Goal: Check status: Check status

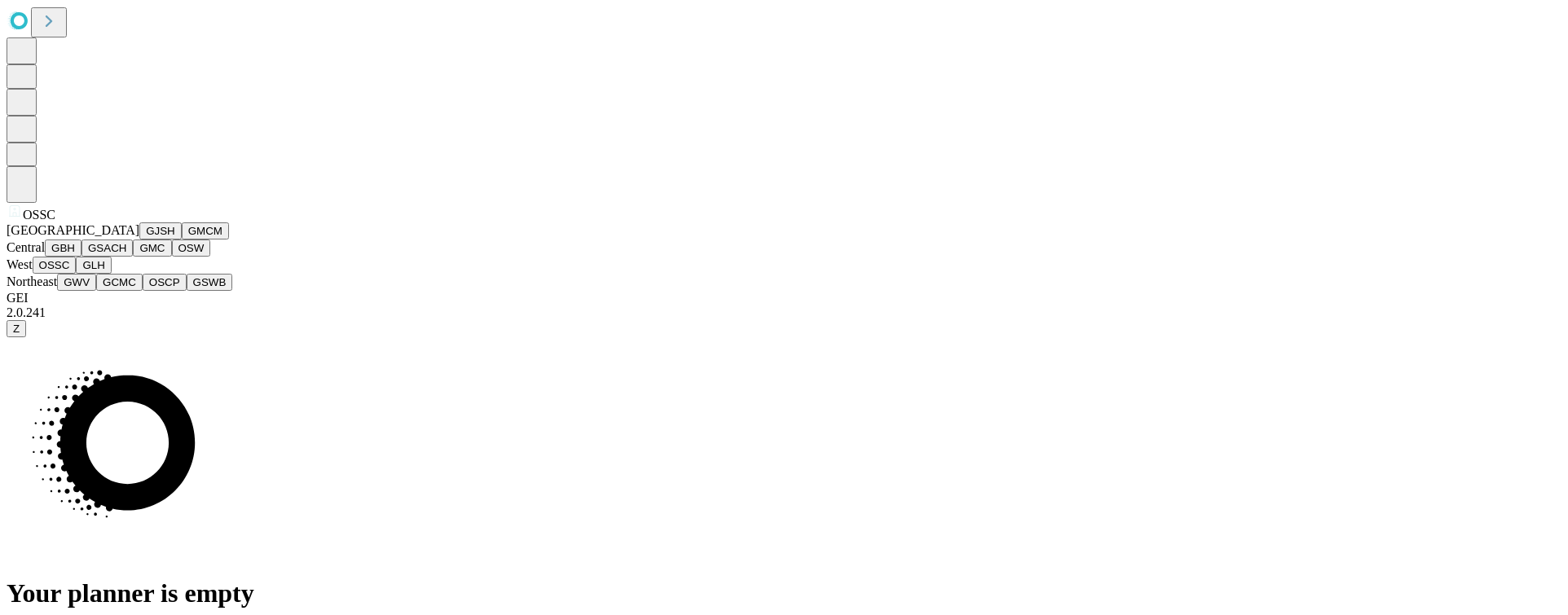
scroll to position [432, 0]
click at [182, 240] on button "GMCM" at bounding box center [205, 231] width 47 height 17
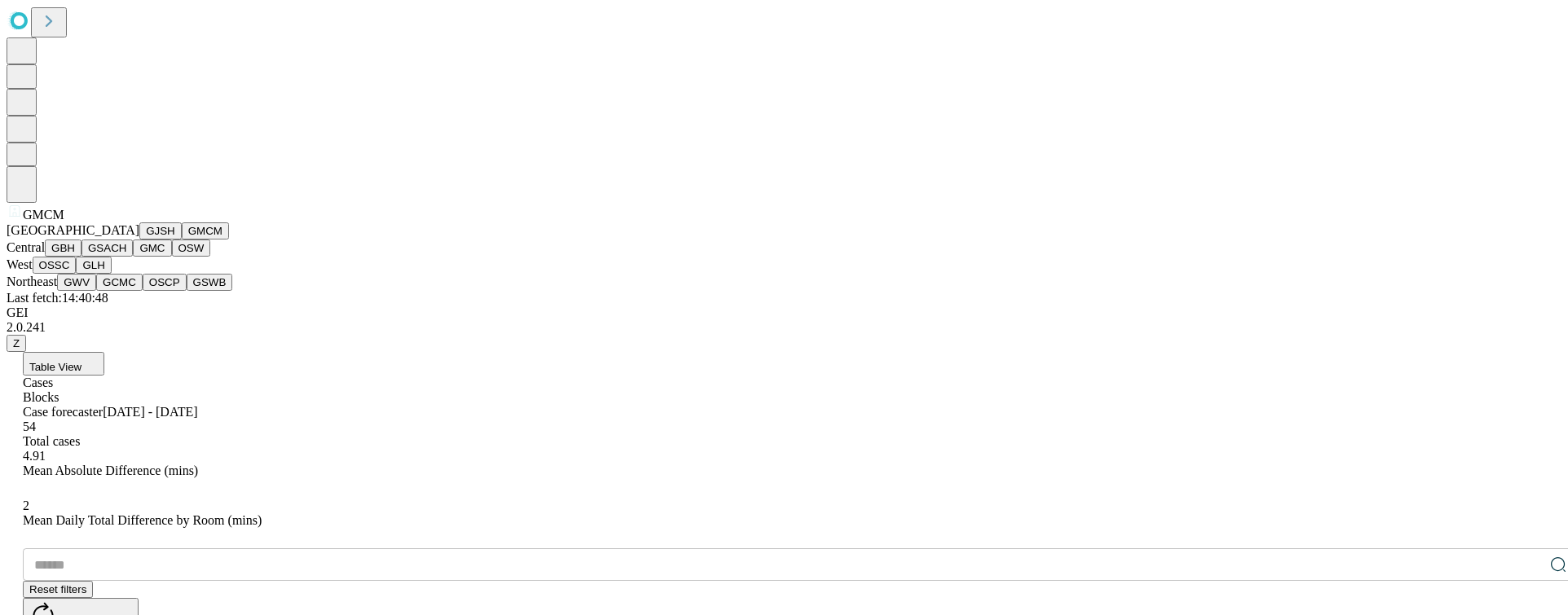
scroll to position [432, 0]
click at [129, 291] on button "GCMC" at bounding box center [119, 282] width 46 height 17
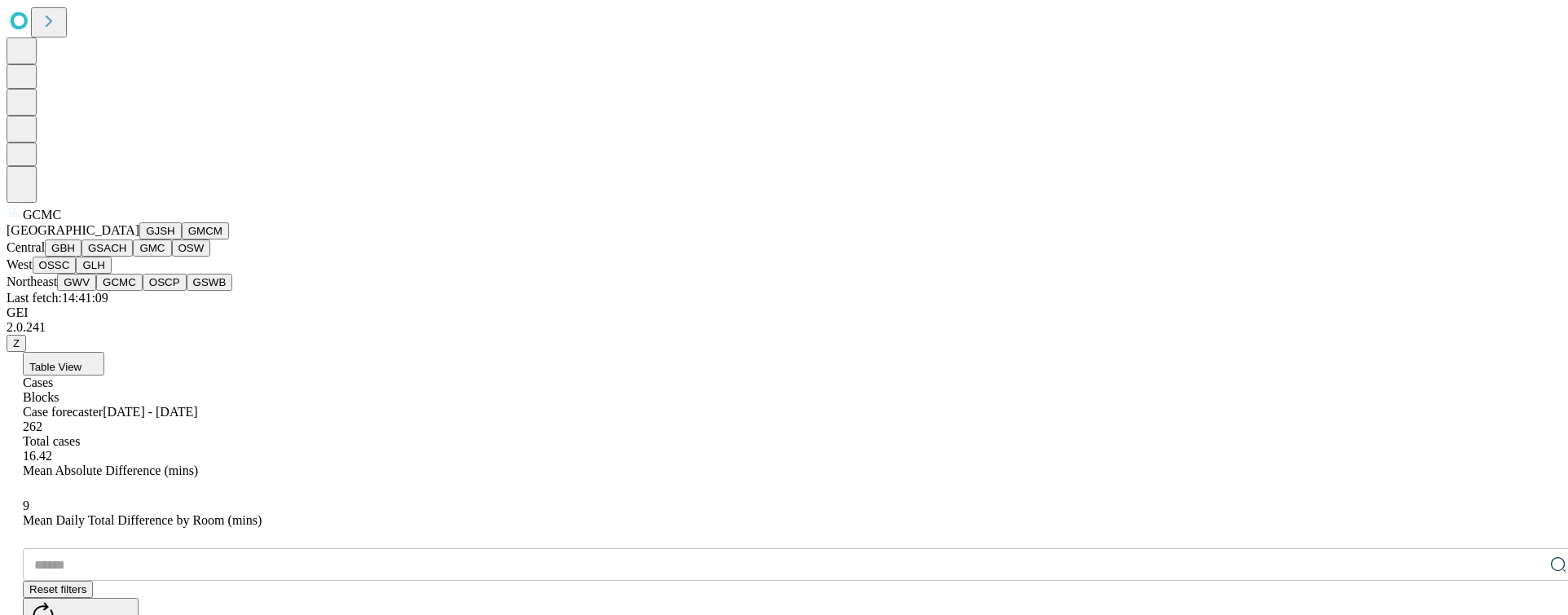
click at [182, 240] on button "GMCM" at bounding box center [205, 231] width 47 height 17
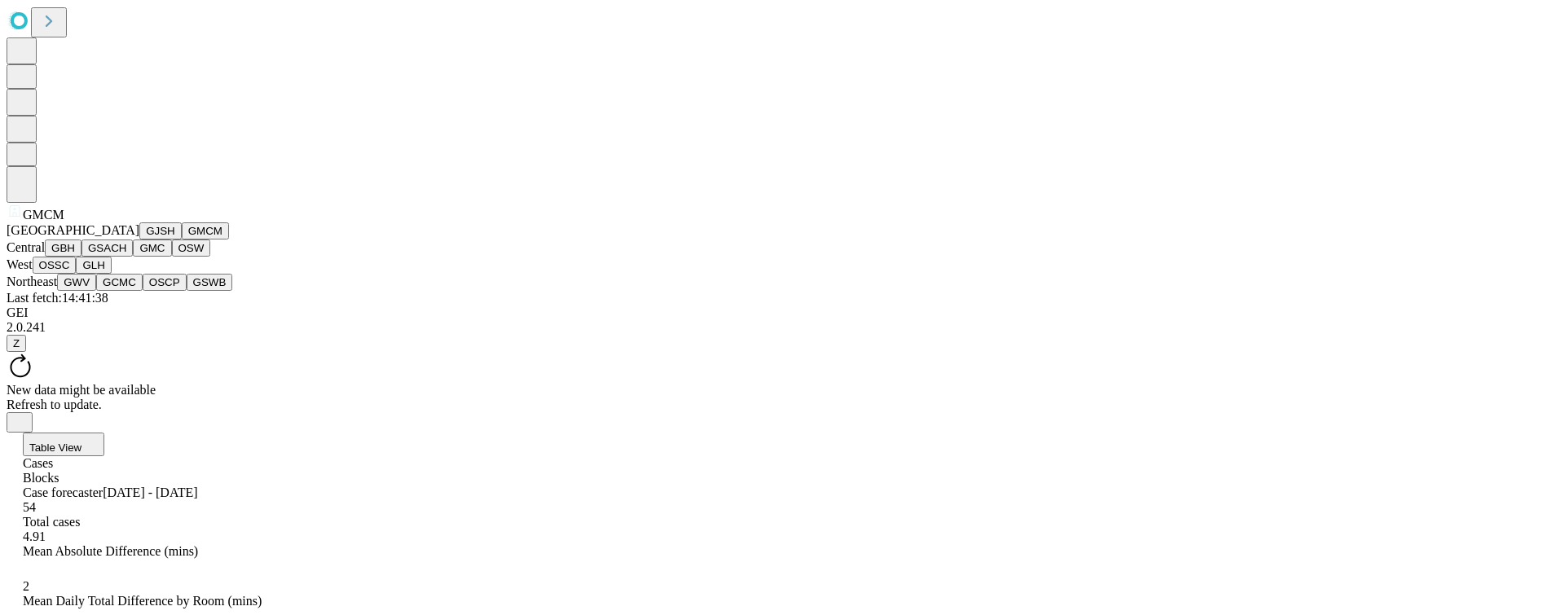
scroll to position [184, 0]
click at [76, 274] on button "OSSC" at bounding box center [55, 265] width 44 height 17
